Goal: Task Accomplishment & Management: Manage account settings

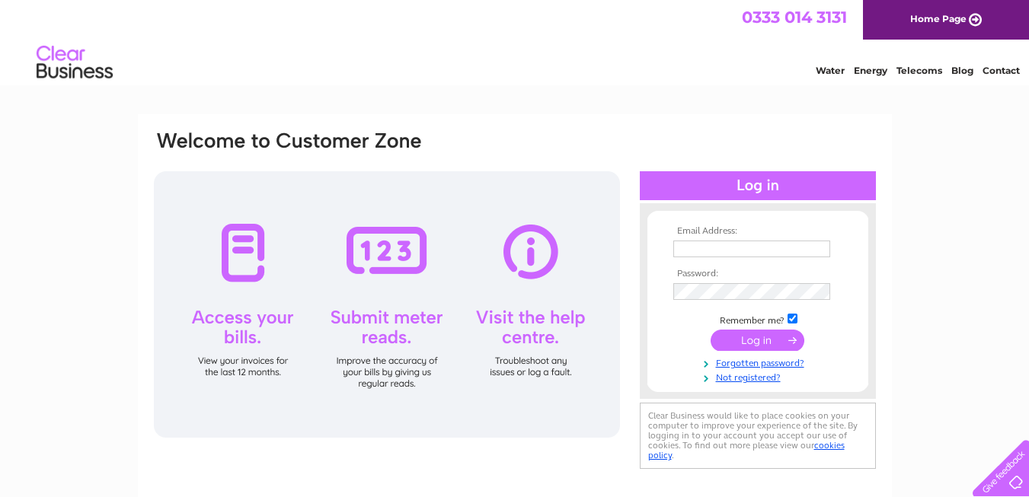
type input "florist@thebouquetshop.co.uk"
click at [752, 340] on input "submit" at bounding box center [758, 340] width 94 height 21
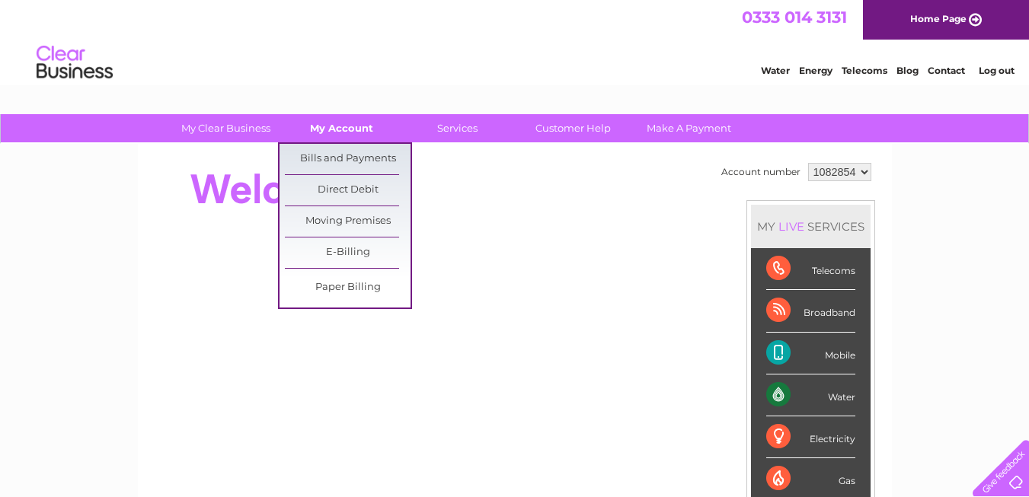
click at [350, 122] on link "My Account" at bounding box center [342, 128] width 126 height 28
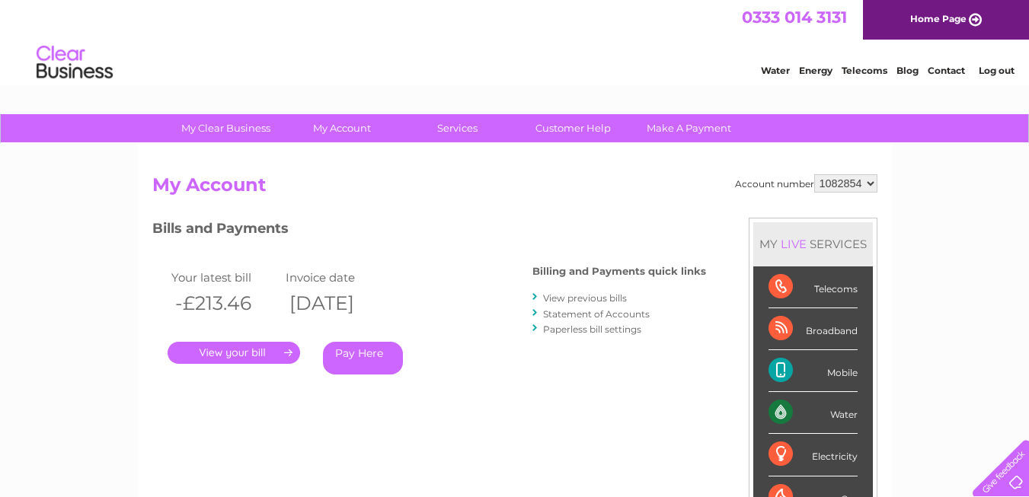
click at [230, 355] on link "." at bounding box center [234, 353] width 133 height 22
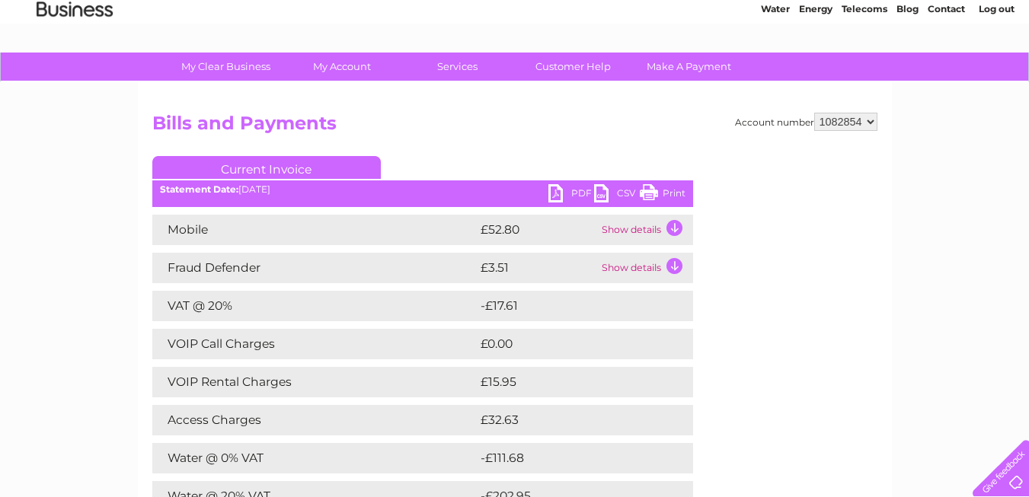
scroll to position [30, 0]
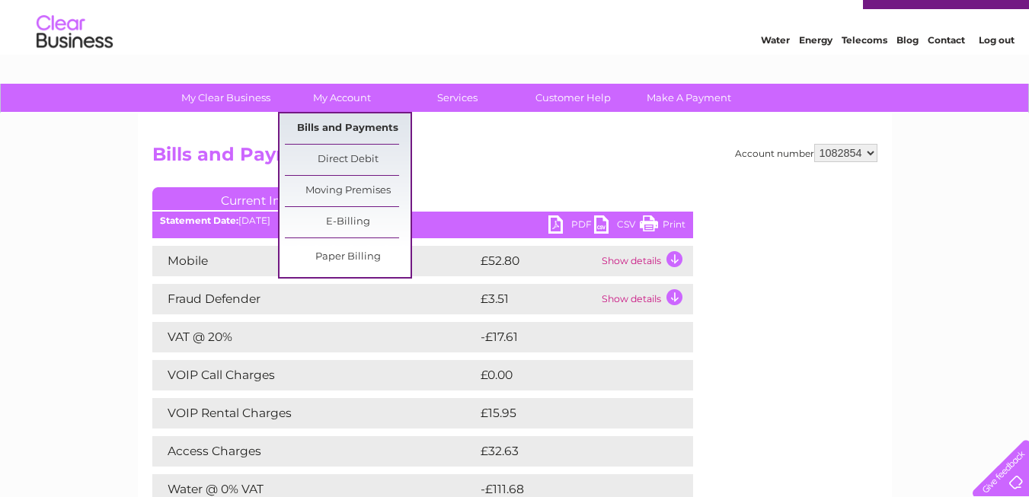
click at [335, 123] on link "Bills and Payments" at bounding box center [348, 128] width 126 height 30
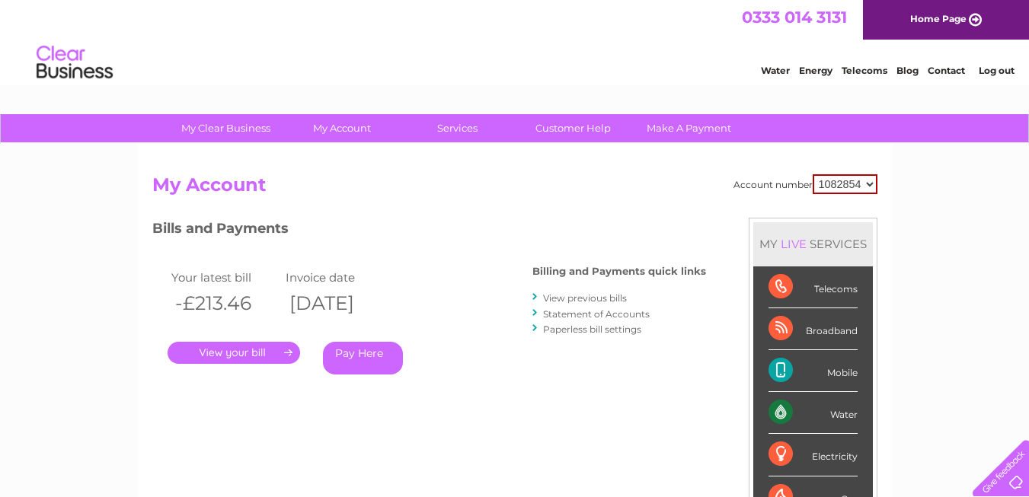
click at [593, 302] on link "View previous bills" at bounding box center [585, 297] width 84 height 11
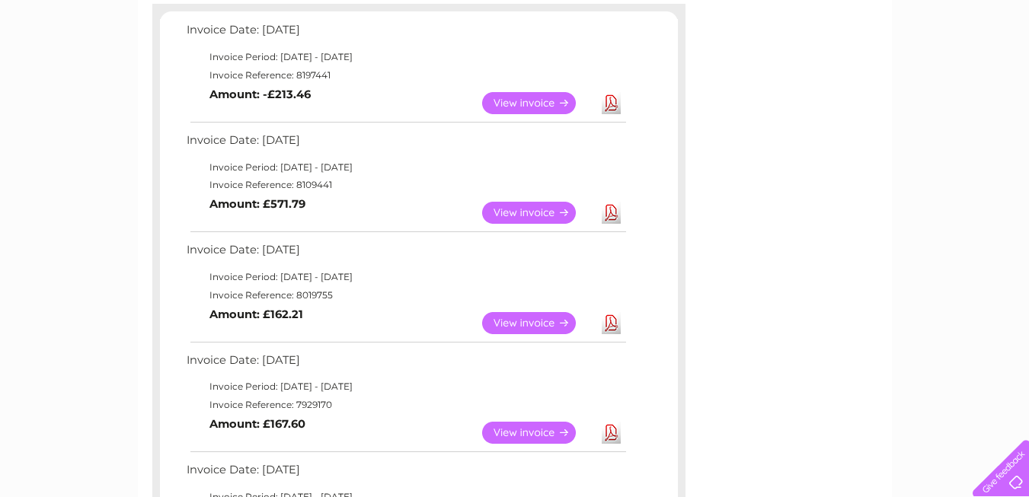
scroll to position [274, 0]
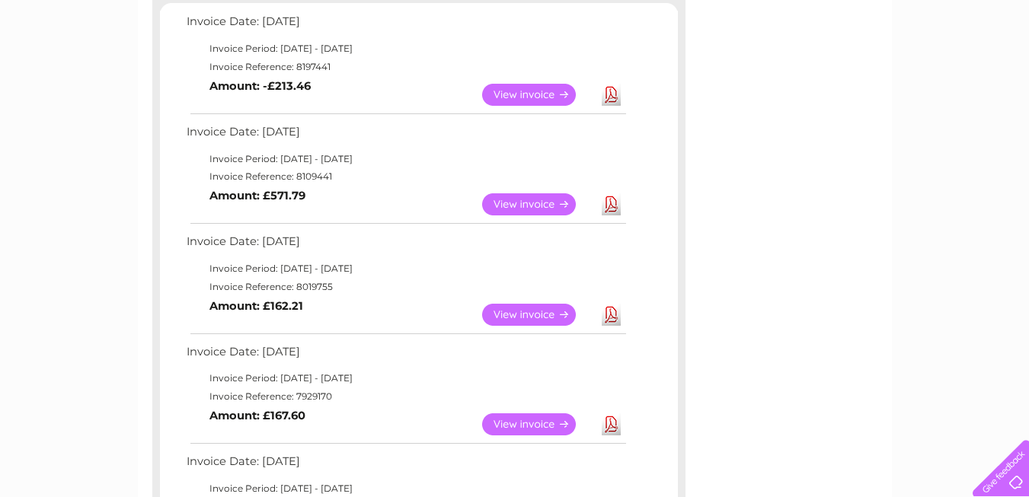
click at [519, 317] on link "View" at bounding box center [538, 315] width 112 height 22
